Goal: Information Seeking & Learning: Find contact information

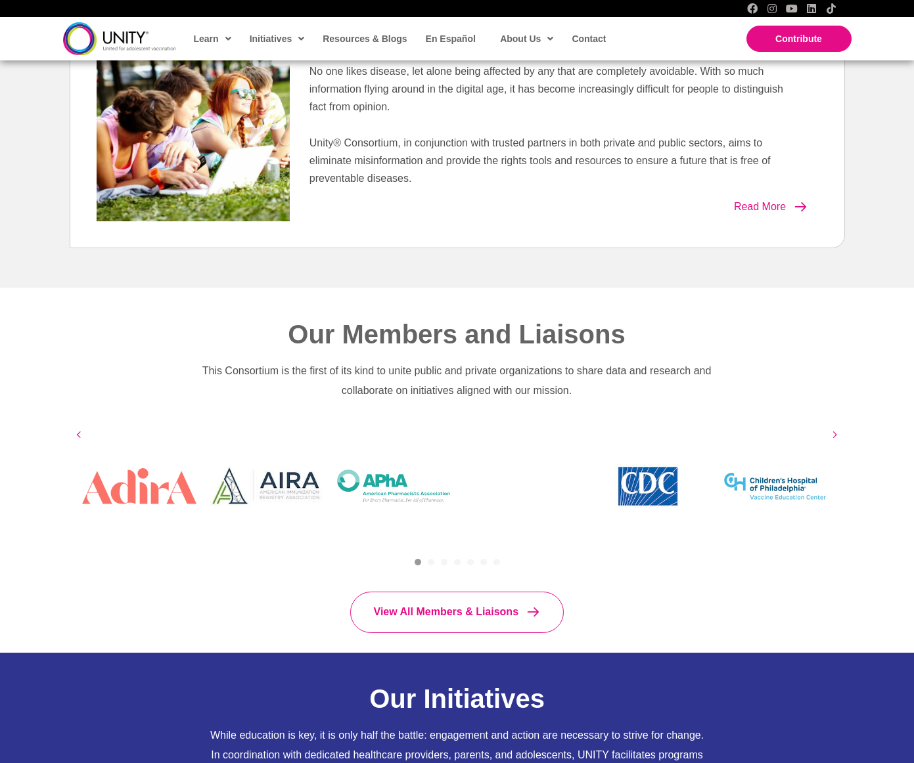
scroll to position [614, 0]
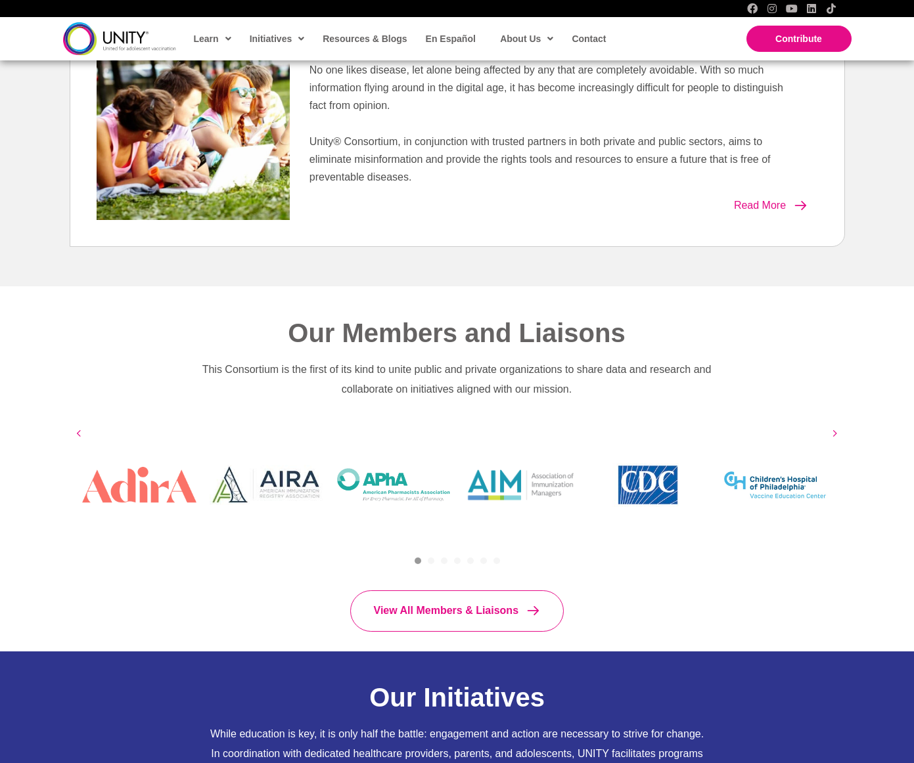
click at [157, 491] on img "Slide 1 of 37" at bounding box center [139, 485] width 114 height 37
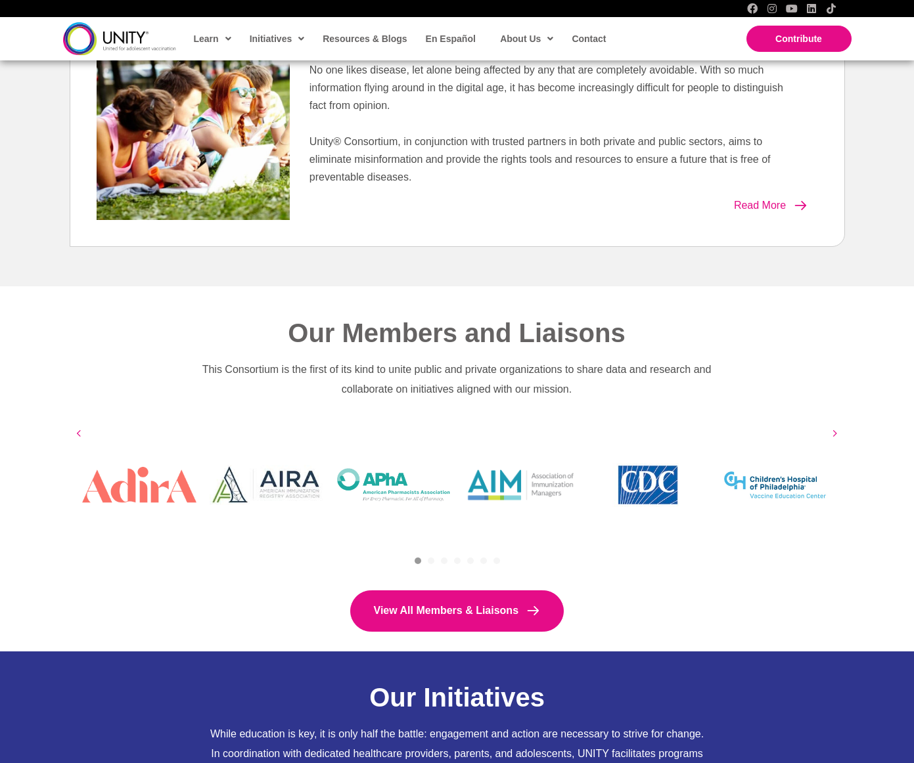
click at [422, 609] on span "View All Members & Liaisons" at bounding box center [446, 611] width 145 height 11
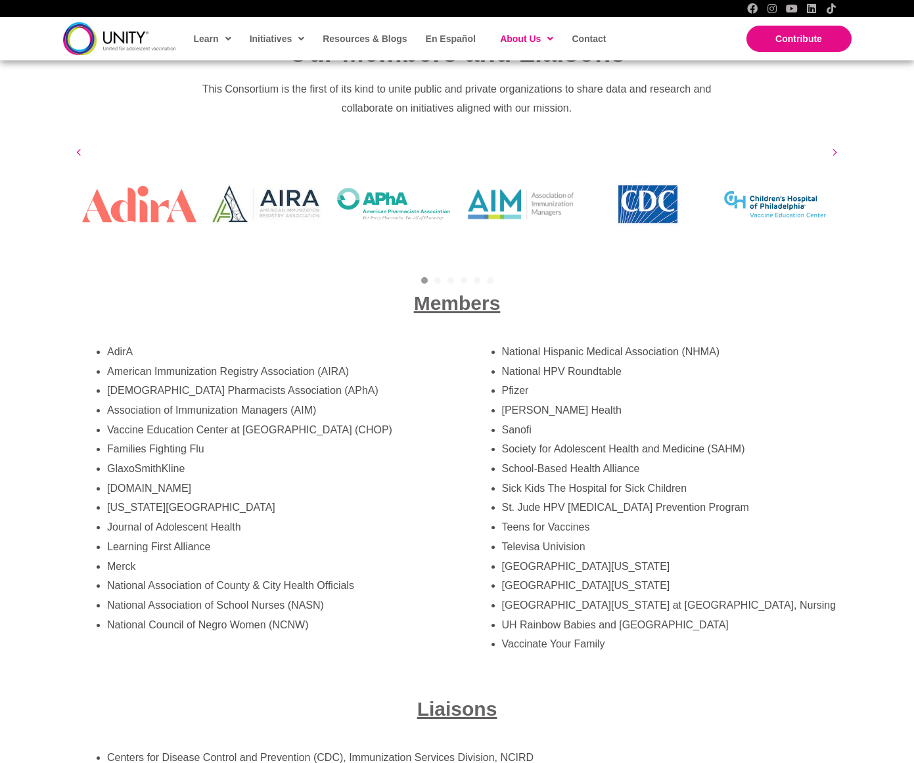
scroll to position [2215, 0]
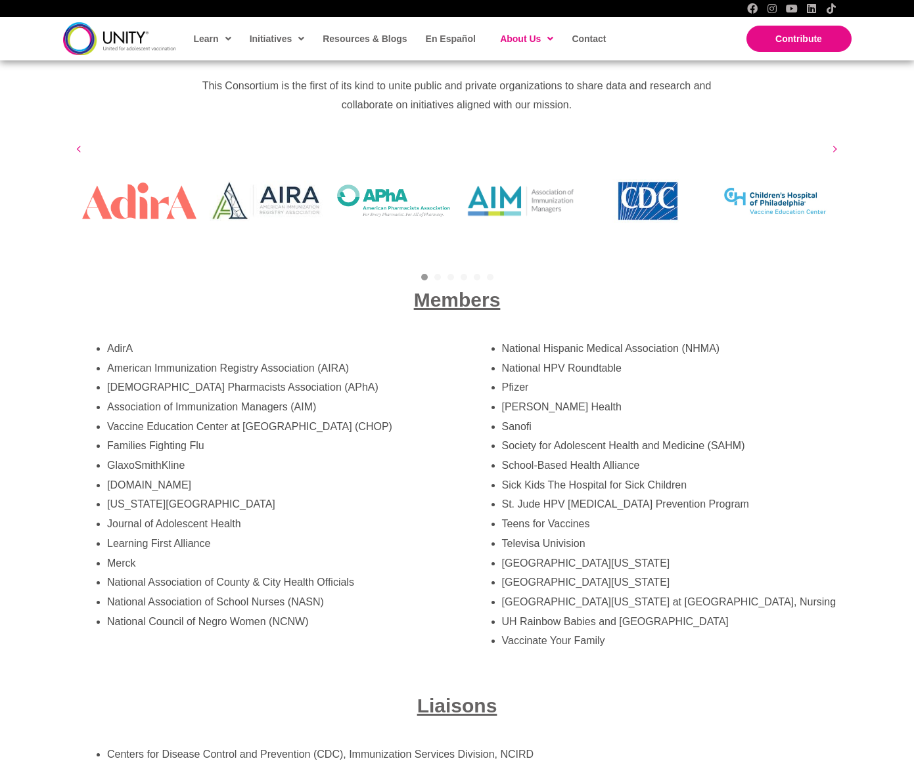
click at [117, 339] on li "AdirA" at bounding box center [275, 349] width 337 height 20
drag, startPoint x: 107, startPoint y: 332, endPoint x: 137, endPoint y: 330, distance: 30.3
click at [137, 339] on li "AdirA" at bounding box center [275, 349] width 337 height 20
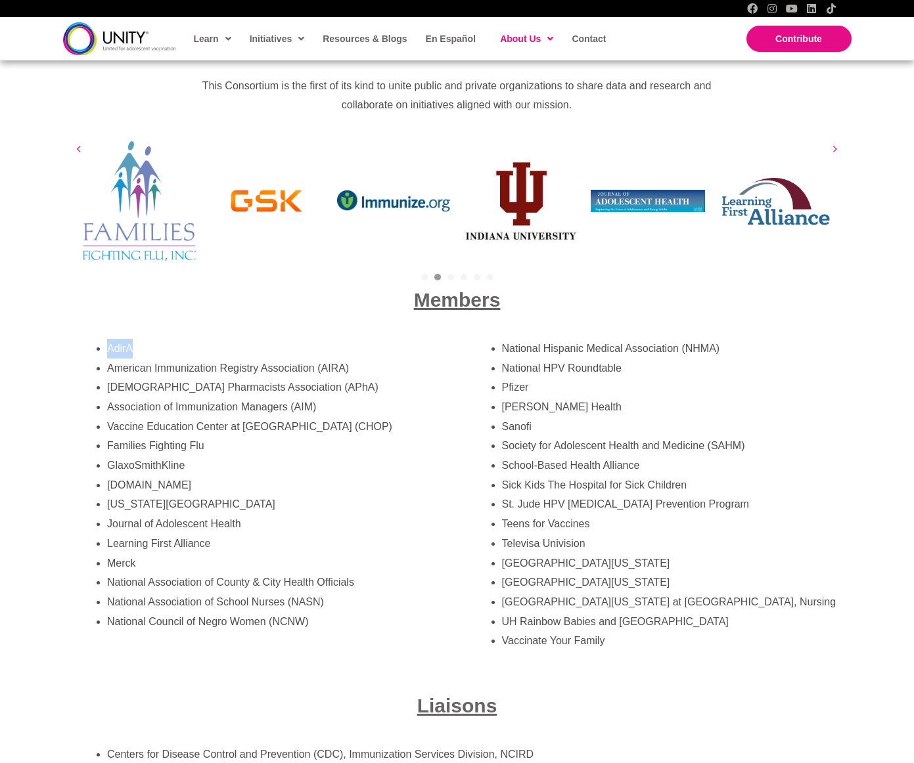
copy li "AdirA"
click at [425, 274] on link "1" at bounding box center [424, 277] width 7 height 7
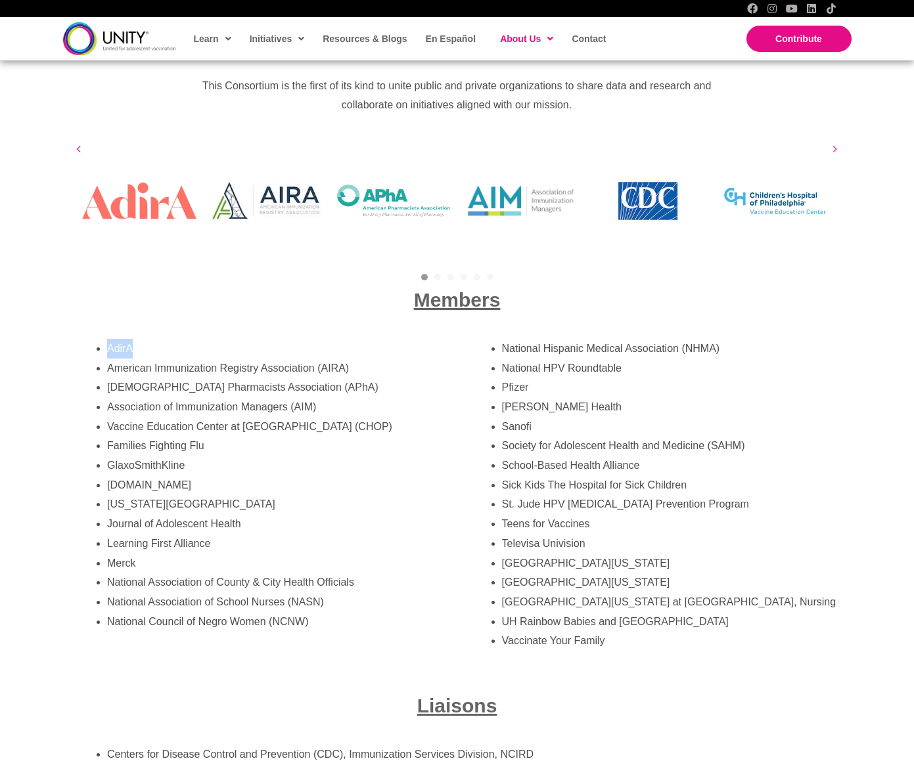
click at [157, 195] on img "Slide 1 of 34" at bounding box center [139, 201] width 114 height 37
click at [344, 359] on li "American Immunization Registry Association (AIRA)" at bounding box center [275, 369] width 337 height 20
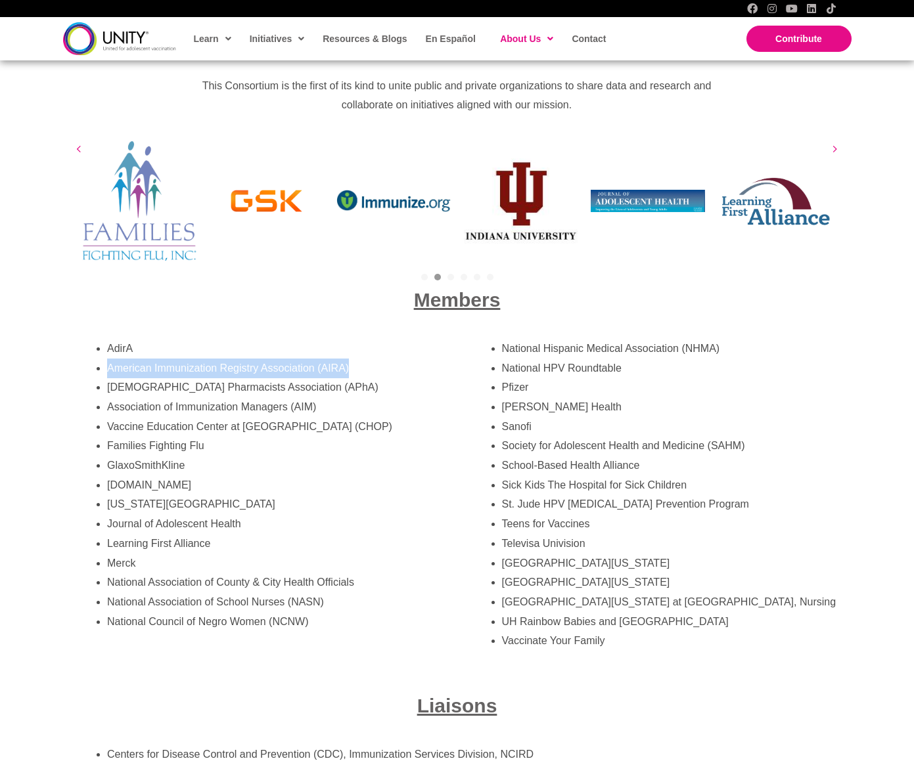
drag, startPoint x: 351, startPoint y: 352, endPoint x: 99, endPoint y: 355, distance: 252.3
click at [107, 359] on li "American Immunization Registry Association (AIRA)" at bounding box center [275, 369] width 337 height 20
copy li "American Immunization Registry Association (AIRA)"
click at [277, 378] on li "[DEMOGRAPHIC_DATA] Pharmacists Association (APhA)" at bounding box center [275, 388] width 337 height 20
click at [114, 378] on li "[DEMOGRAPHIC_DATA] Pharmacists Association (APhA)" at bounding box center [275, 388] width 337 height 20
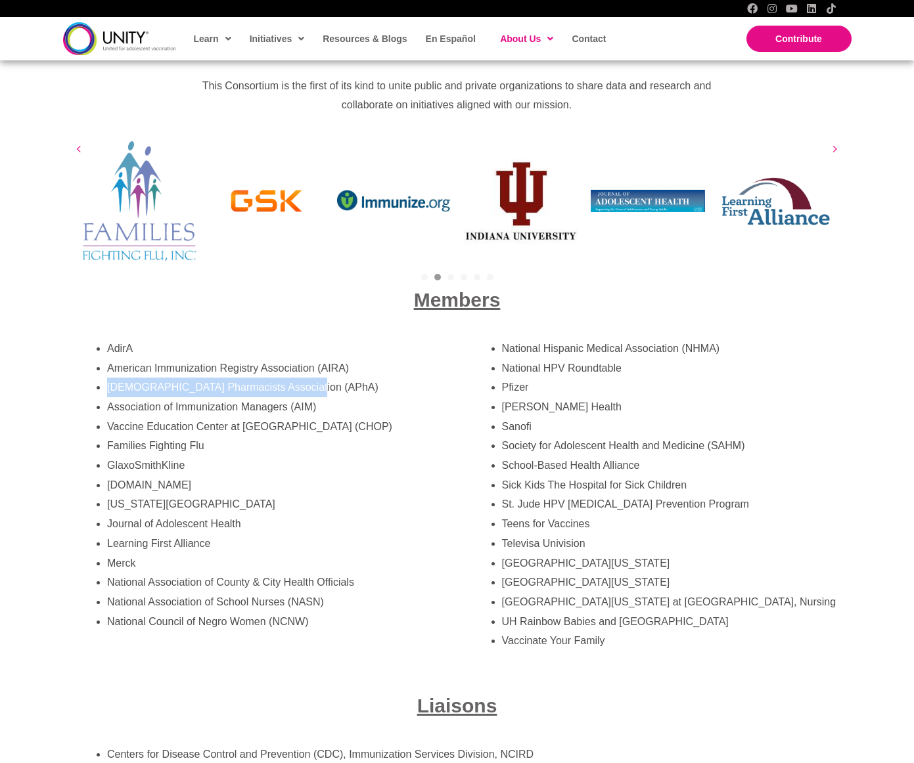
drag, startPoint x: 107, startPoint y: 375, endPoint x: 304, endPoint y: 369, distance: 197.2
click at [304, 378] on li "[DEMOGRAPHIC_DATA] Pharmacists Association (APhA)" at bounding box center [275, 388] width 337 height 20
copy li "[DEMOGRAPHIC_DATA] Pharmacists Association (APhA)"
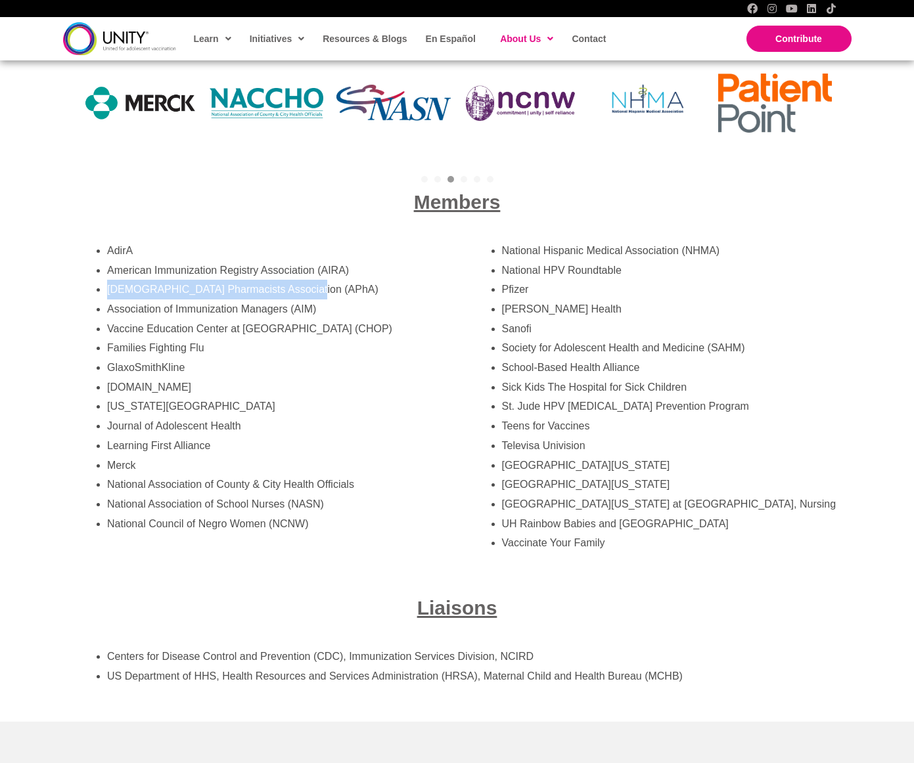
scroll to position [2327, 0]
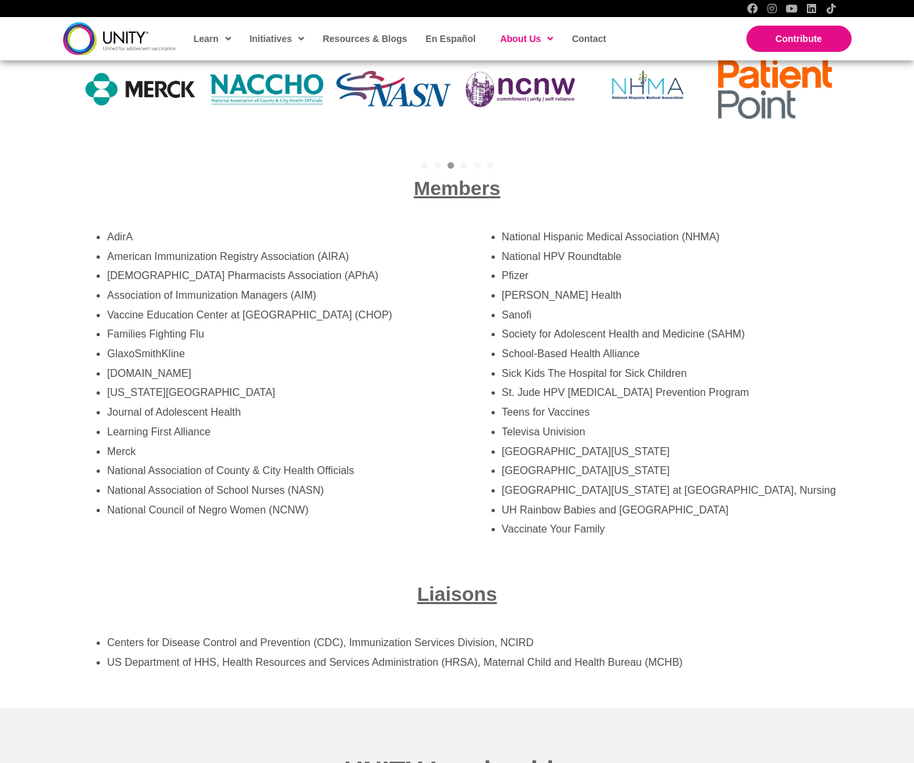
click at [308, 325] on li "Vaccine Education Center at [GEOGRAPHIC_DATA] (CHOP)" at bounding box center [275, 316] width 337 height 20
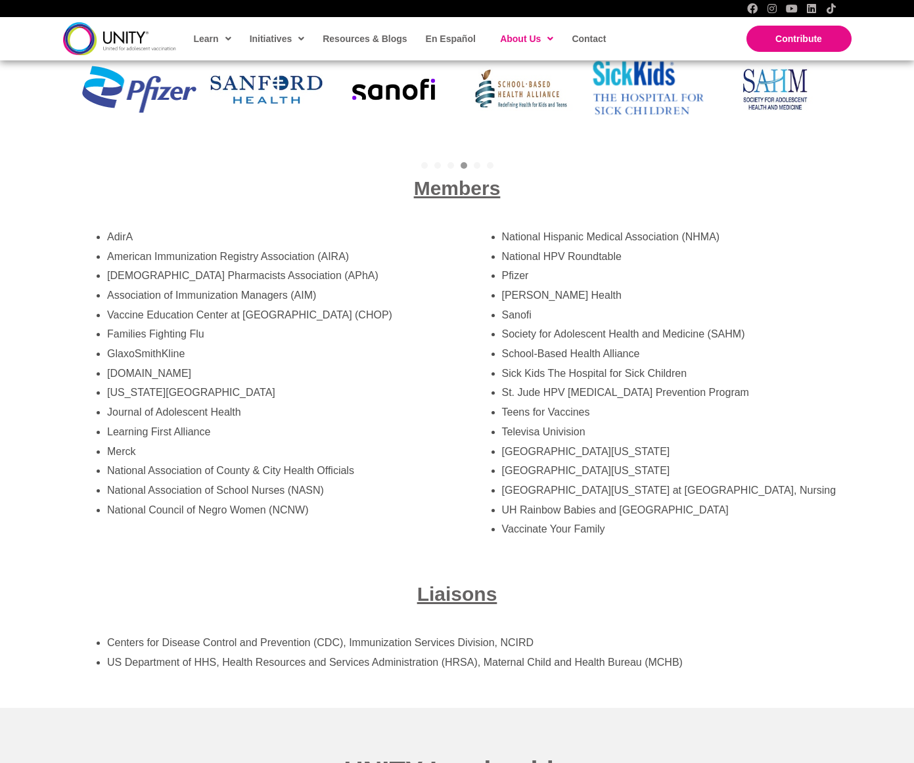
drag, startPoint x: 109, startPoint y: 299, endPoint x: 166, endPoint y: 305, distance: 57.5
click at [164, 317] on li "Vaccine Education Center at [GEOGRAPHIC_DATA] (CHOP)" at bounding box center [275, 316] width 337 height 20
copy li "Vaccine Education Center at [GEOGRAPHIC_DATA] (CHOP)"
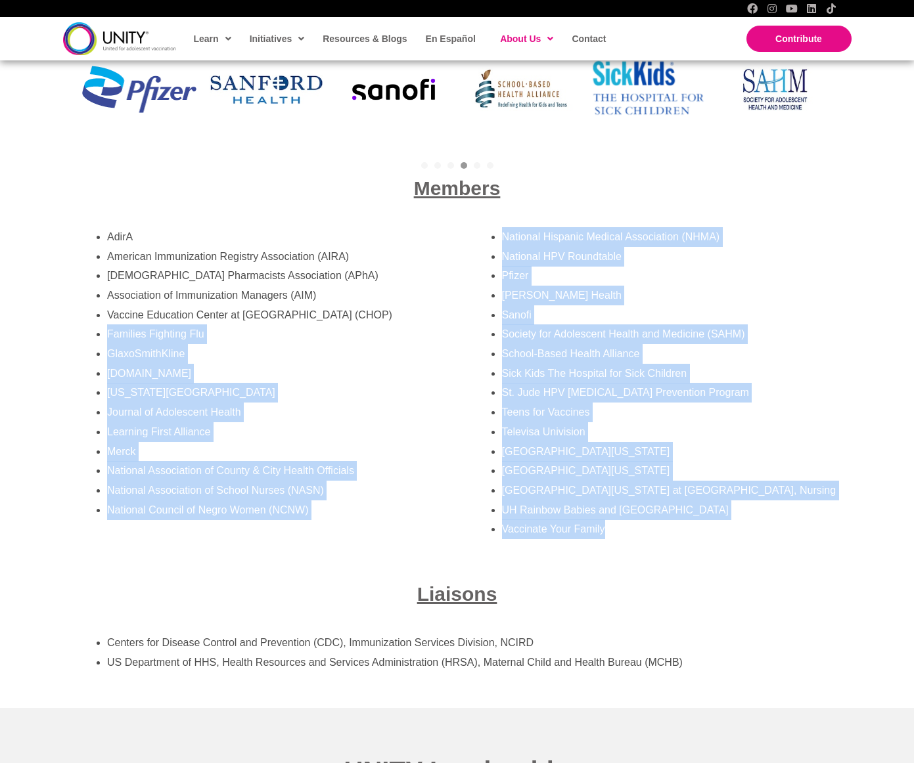
drag, startPoint x: 108, startPoint y: 337, endPoint x: 624, endPoint y: 520, distance: 546.8
click at [624, 520] on div "AdirA American Immunization Registry Association (AIRA) American Pharmacists As…" at bounding box center [456, 391] width 789 height 354
copy div "Families Fighting [MEDICAL_DATA] GlaxoSmithKline [DOMAIN_NAME] [US_STATE] Unive…"
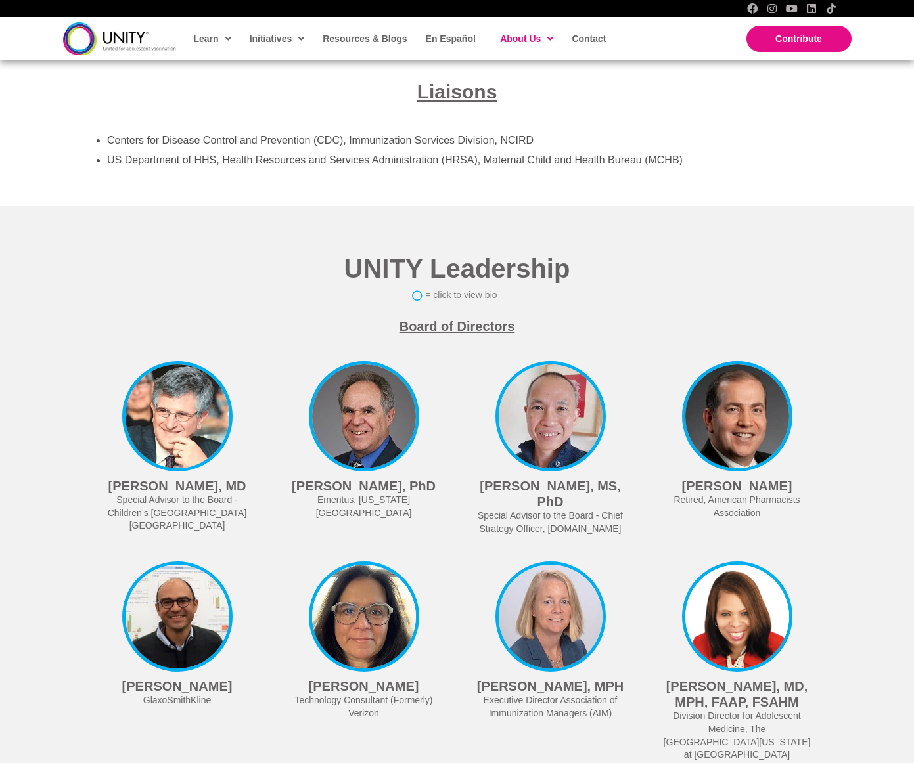
scroll to position [2519, 0]
